Goal: Task Accomplishment & Management: Manage account settings

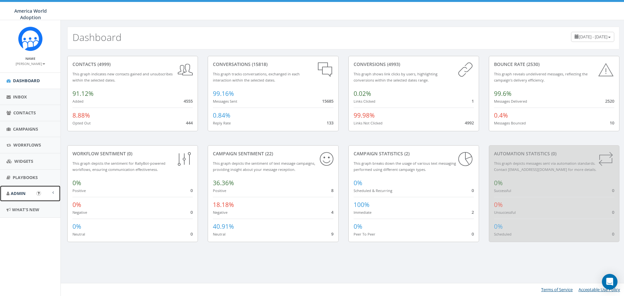
click at [16, 192] on span "Admin" at bounding box center [18, 193] width 15 height 6
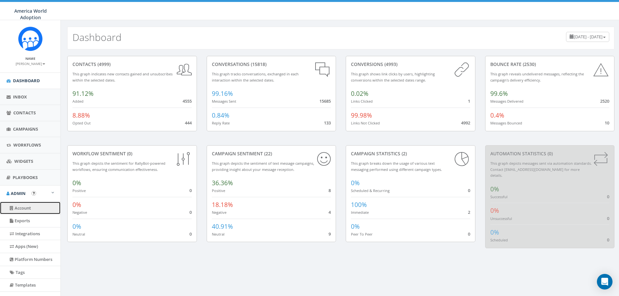
click at [18, 205] on link "Account" at bounding box center [30, 208] width 60 height 13
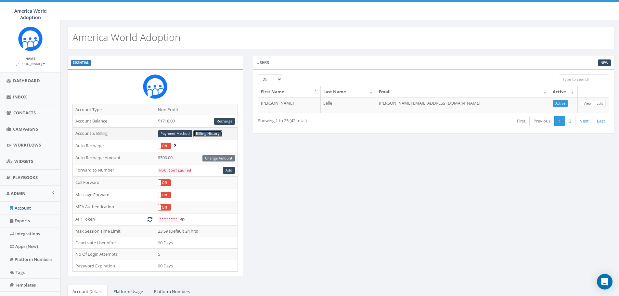
click at [206, 133] on link "Billing History" at bounding box center [207, 133] width 29 height 7
